Goal: Task Accomplishment & Management: Use online tool/utility

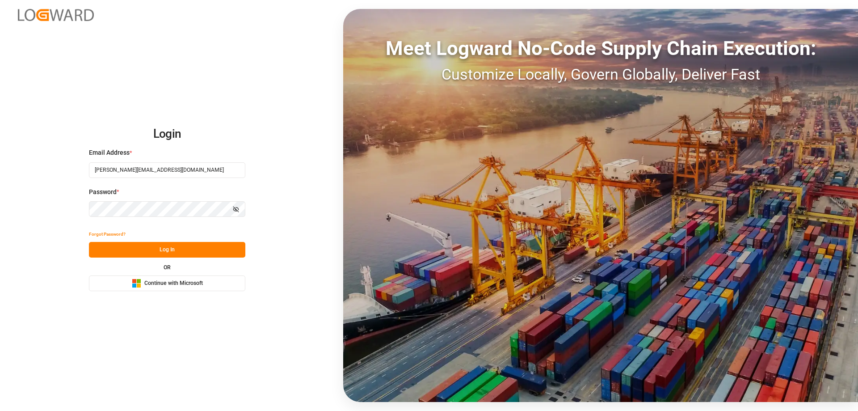
click at [187, 254] on button "Log In" at bounding box center [167, 250] width 156 height 16
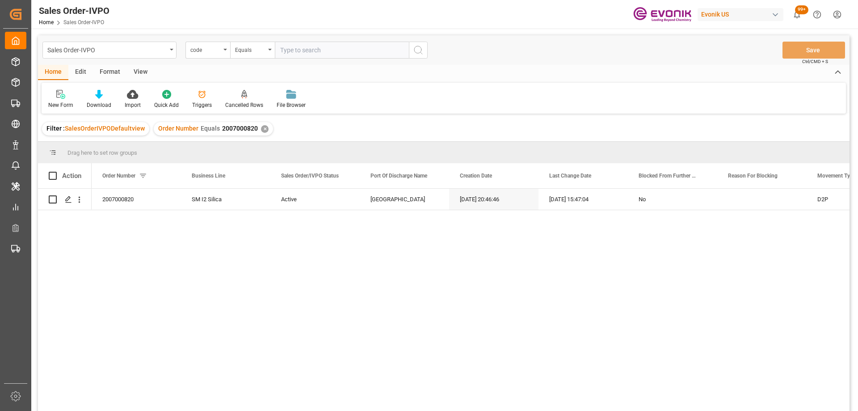
click at [289, 52] on input "text" at bounding box center [342, 50] width 134 height 17
click at [205, 47] on div "code" at bounding box center [205, 49] width 30 height 10
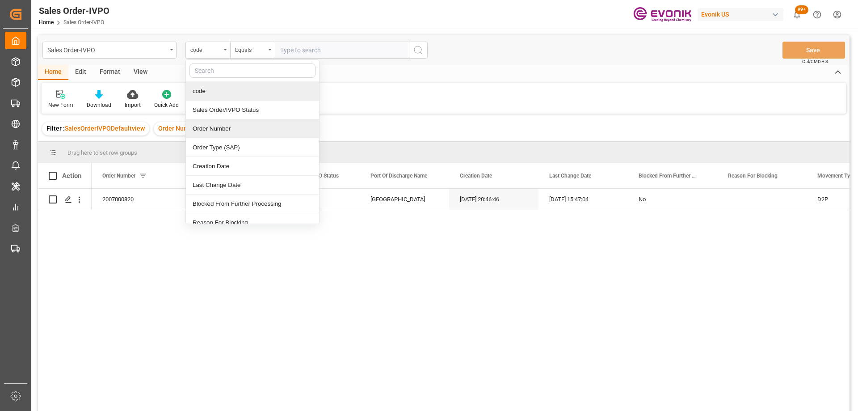
click at [231, 126] on div "Order Number" at bounding box center [252, 128] width 133 height 19
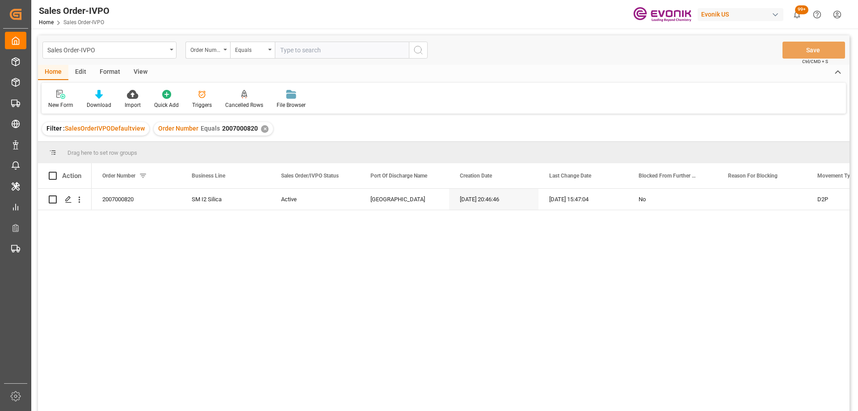
click at [286, 45] on input "text" at bounding box center [342, 50] width 134 height 17
paste input "2007192638"
type input "2007192638"
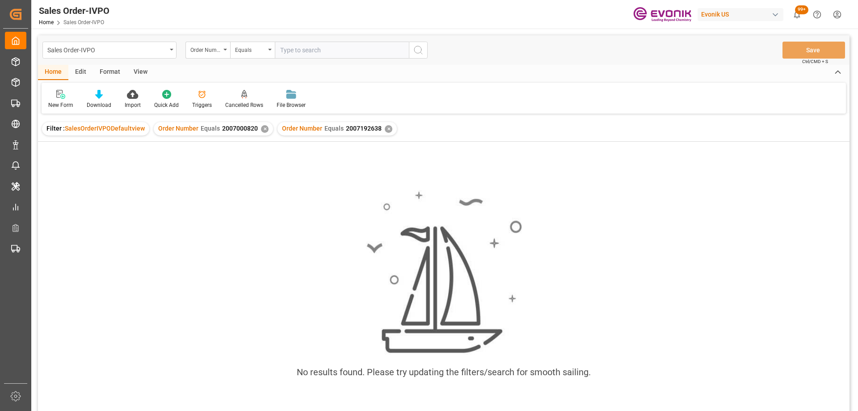
click at [261, 128] on div "✕" at bounding box center [265, 129] width 8 height 8
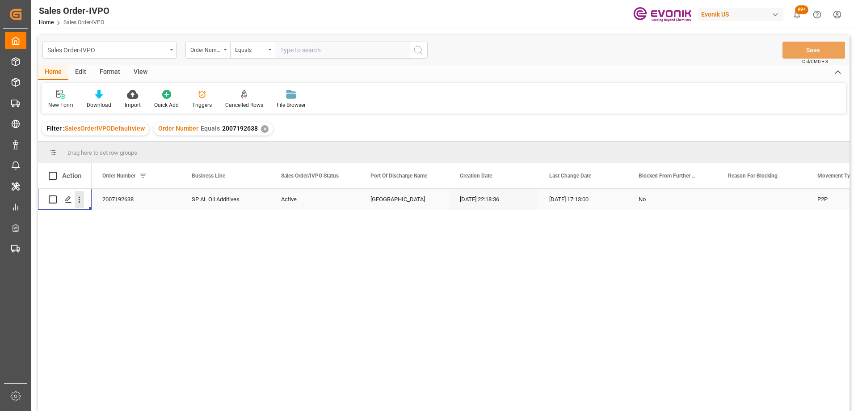
click at [78, 200] on icon "open menu" at bounding box center [79, 199] width 9 height 9
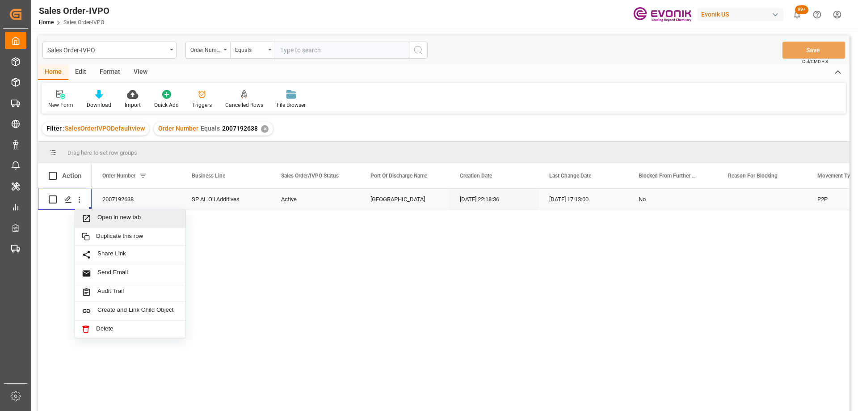
click at [99, 218] on span "Open in new tab" at bounding box center [137, 218] width 81 height 9
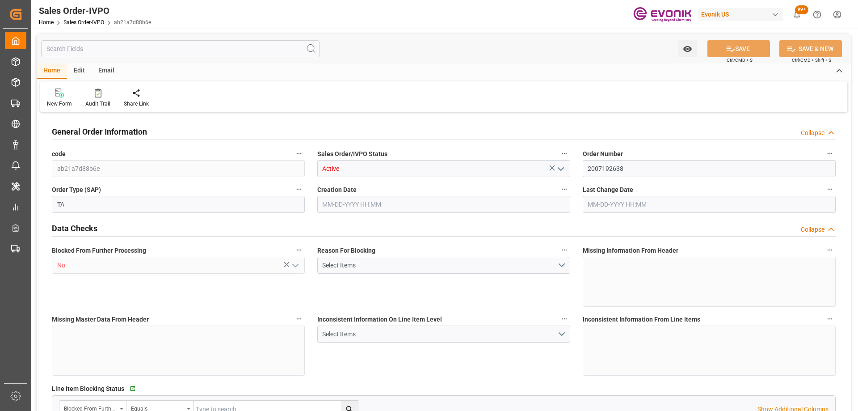
type input "CNSHA"
type input "0"
type input "1"
type input "1614"
type input "[DATE] 22:18"
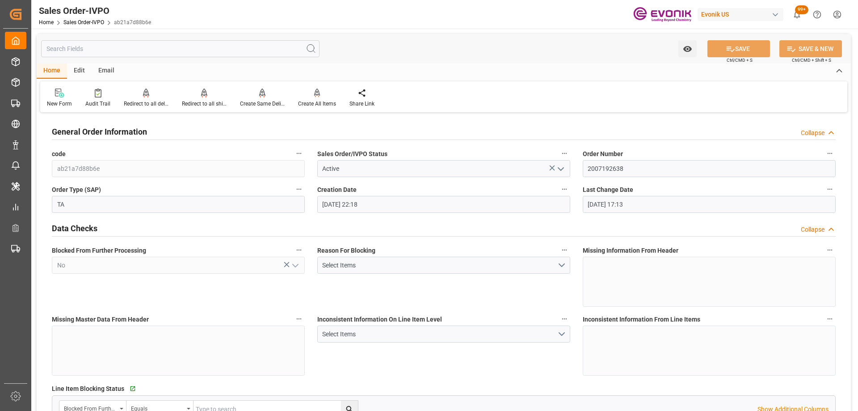
type input "[DATE] 17:13"
click at [98, 50] on input "text" at bounding box center [180, 48] width 278 height 17
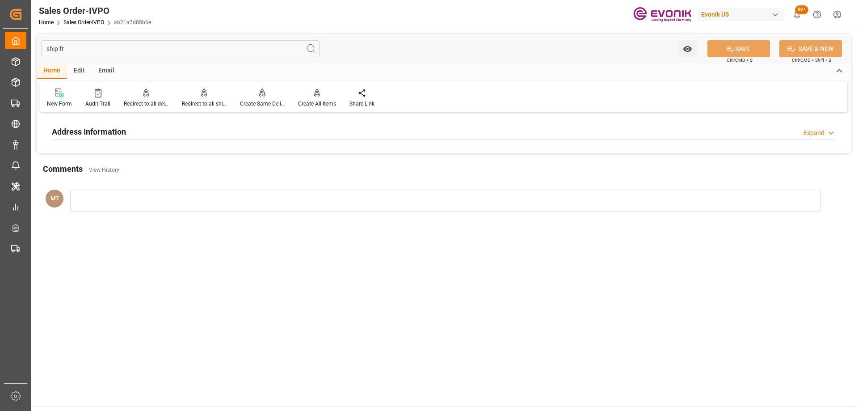
type input "ship fr"
click at [113, 131] on h2 "Address Information" at bounding box center [89, 132] width 74 height 12
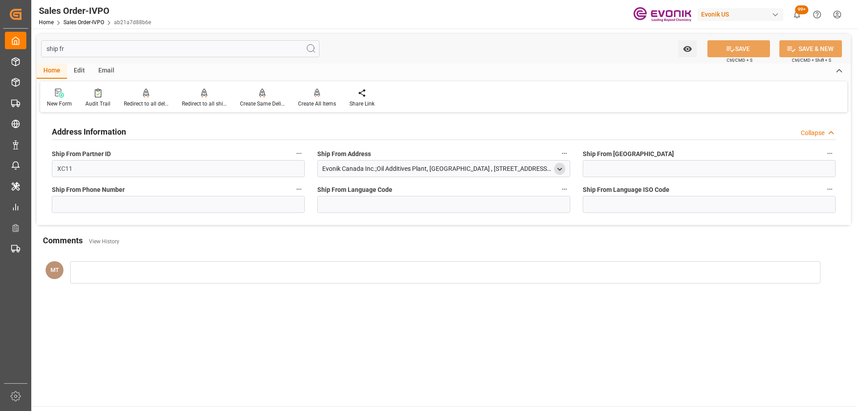
click at [560, 169] on polyline "open menu" at bounding box center [559, 169] width 4 height 2
